Goal: Task Accomplishment & Management: Use online tool/utility

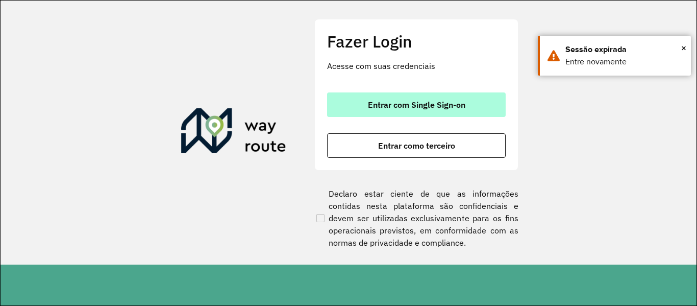
click at [461, 92] on button "Entrar com Single Sign-on" at bounding box center [416, 104] width 179 height 25
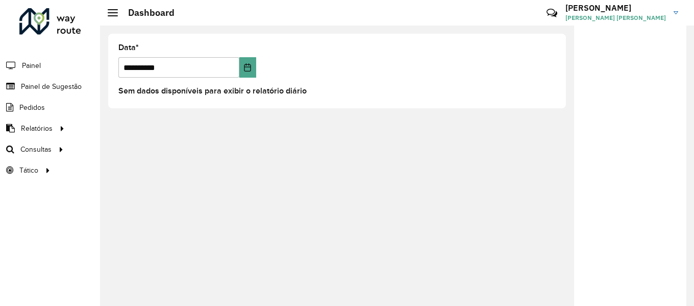
click at [672, 14] on link "[PERSON_NAME] [PERSON_NAME] [PERSON_NAME]" at bounding box center [626, 12] width 120 height 27
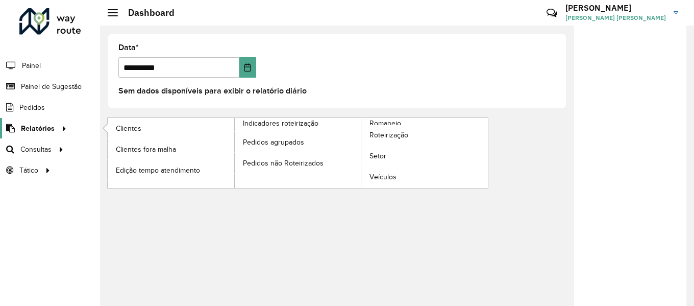
click at [33, 129] on span "Relatórios" at bounding box center [38, 128] width 34 height 11
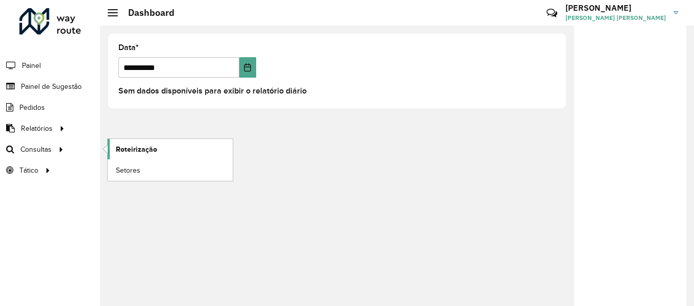
click at [148, 144] on span "Roteirização" at bounding box center [136, 149] width 41 height 11
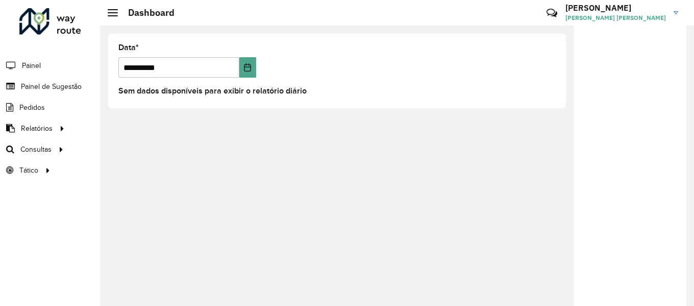
click at [679, 10] on link "Michael Michael Douglas Oliveira Santos" at bounding box center [626, 12] width 120 height 27
click at [71, 13] on div at bounding box center [50, 21] width 62 height 27
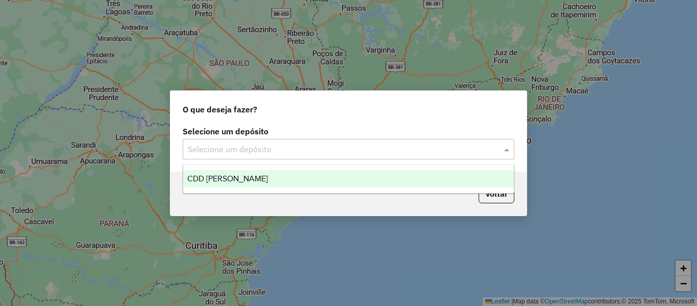
click at [329, 151] on input "text" at bounding box center [338, 149] width 301 height 12
click at [284, 182] on div "CDD [PERSON_NAME]" at bounding box center [348, 178] width 331 height 17
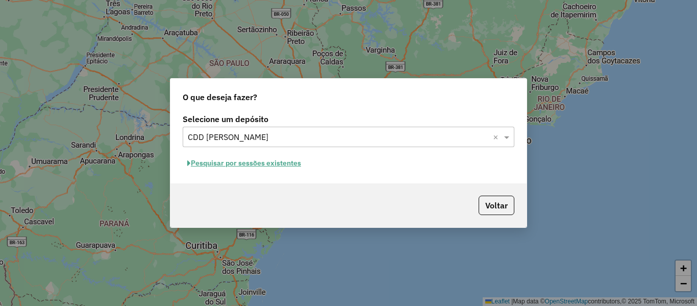
click at [294, 138] on input "text" at bounding box center [338, 137] width 301 height 12
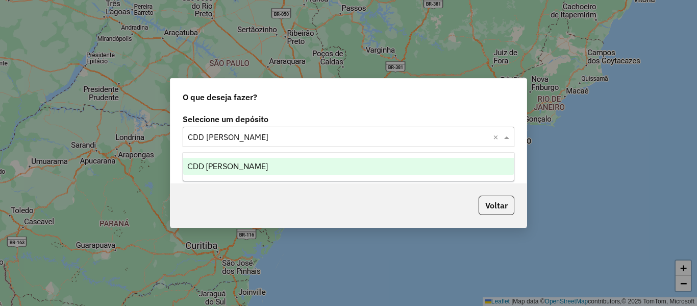
click at [294, 138] on input "text" at bounding box center [338, 137] width 301 height 12
